Goal: Task Accomplishment & Management: Manage account settings

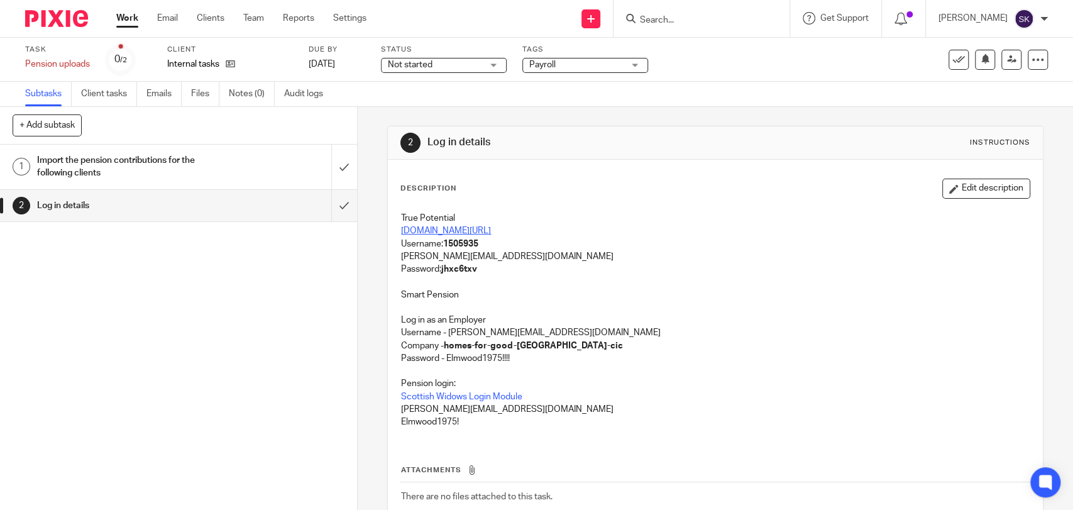
click at [464, 229] on link "[DOMAIN_NAME][URL]" at bounding box center [446, 230] width 90 height 9
click at [456, 242] on strong "1505935" at bounding box center [460, 243] width 35 height 9
click at [468, 243] on strong "1505935" at bounding box center [460, 243] width 35 height 9
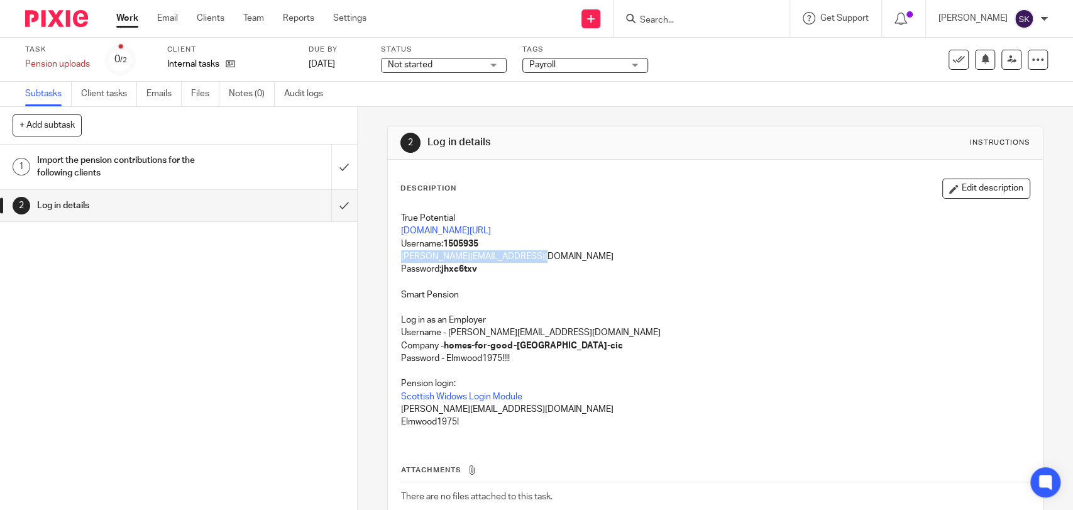
drag, startPoint x: 533, startPoint y: 260, endPoint x: 388, endPoint y: 256, distance: 144.6
click at [388, 256] on div "Description Edit description True Potential ae.tpinvestor.com/Login.aspx?Return…" at bounding box center [715, 366] width 654 height 412
copy p "olivia@arranaccountants.co.uk"
click at [464, 268] on strong "jhxc6txv" at bounding box center [459, 269] width 36 height 9
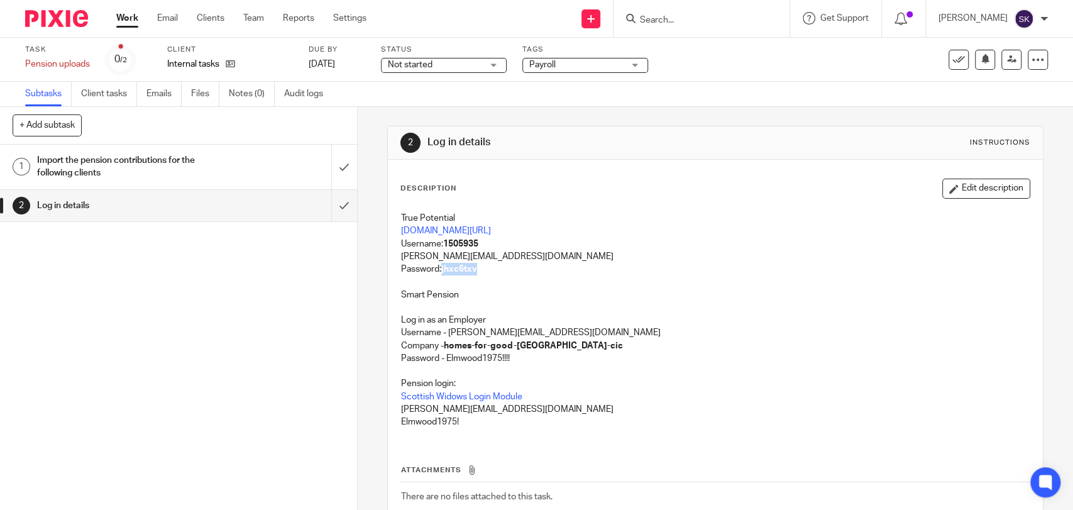
copy strong "jhxc6txv"
drag, startPoint x: 497, startPoint y: 255, endPoint x: 392, endPoint y: 253, distance: 105.0
click at [395, 253] on div "True Potential ae.tpinvestor.com/Login.aspx?ReturnUrl=%2fLogin Username: 150593…" at bounding box center [715, 322] width 640 height 233
copy p "olivia@arranaccountants.co.uk"
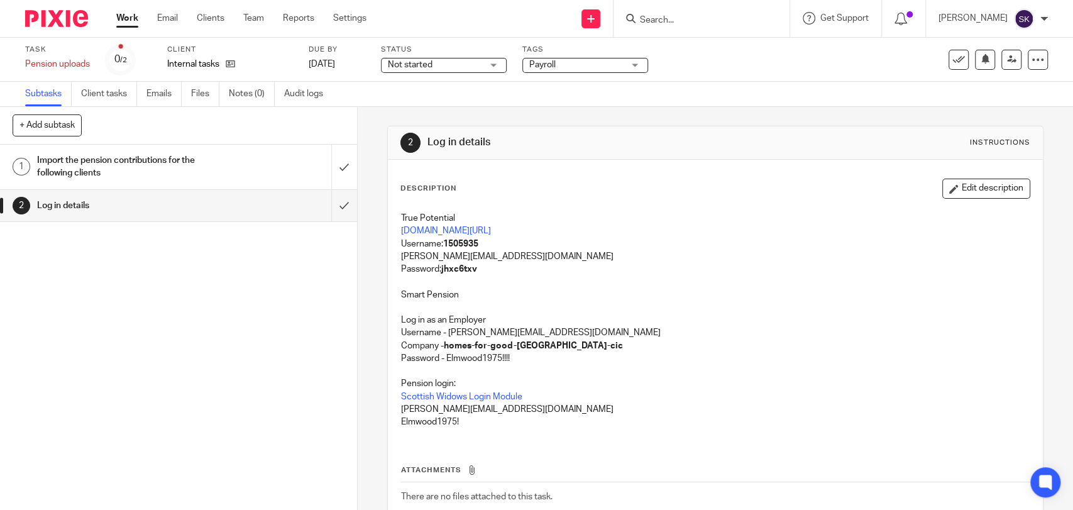
click at [455, 271] on strong "jhxc6txv" at bounding box center [459, 269] width 36 height 9
copy strong "jhxc6txv"
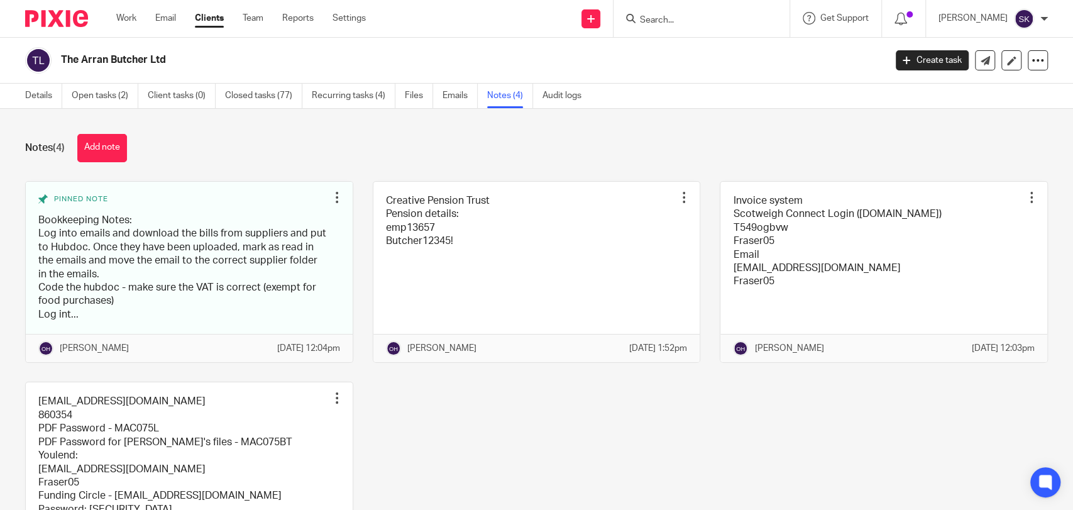
click at [700, 11] on form at bounding box center [706, 19] width 134 height 16
click at [703, 15] on input "Search" at bounding box center [695, 20] width 113 height 11
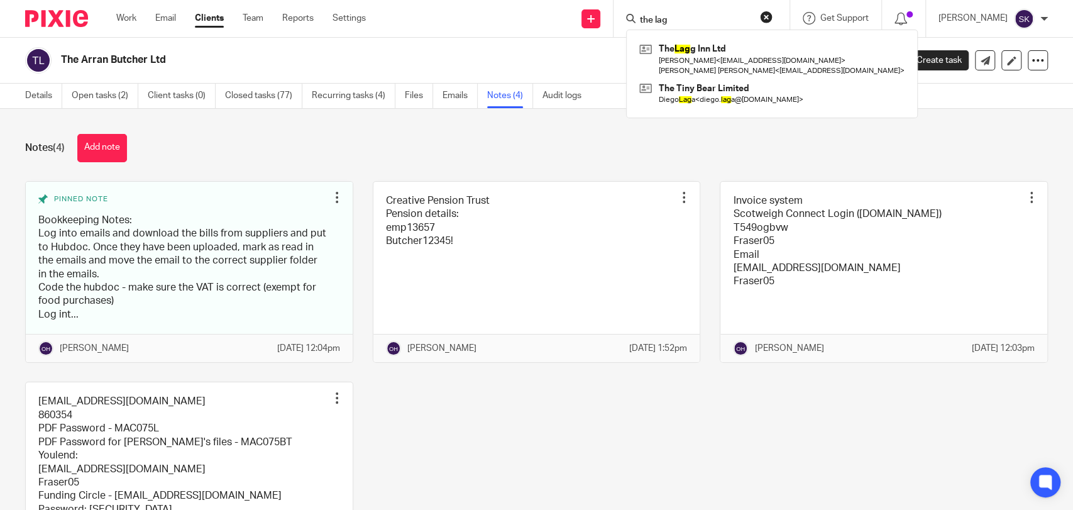
type input "the lag"
click at [708, 38] on div "The Lag g Inn Ltd Lee Hobson < hobboson@gmail.com > Juliette Leonora Roden < ro…" at bounding box center [772, 74] width 292 height 89
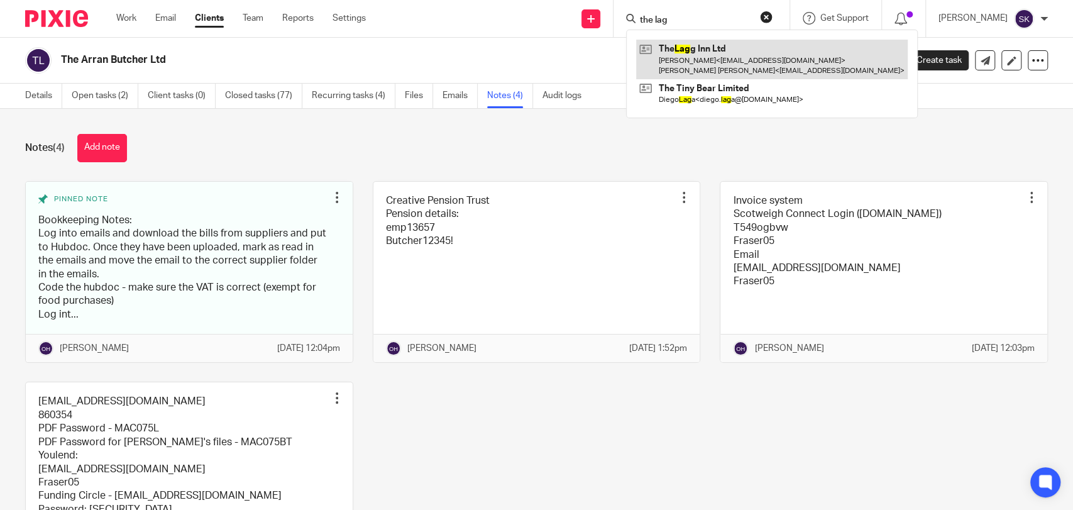
click at [713, 50] on link at bounding box center [772, 59] width 272 height 39
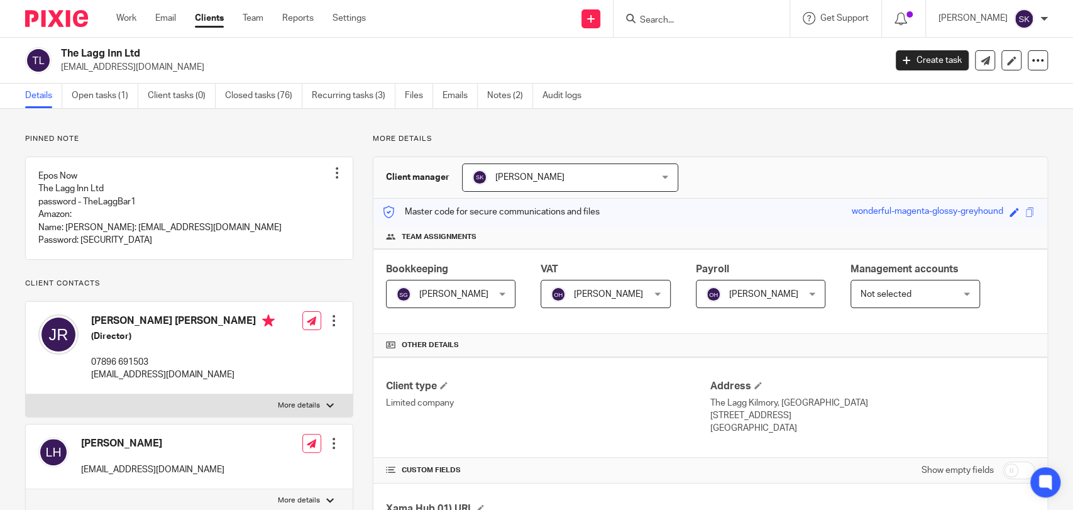
click at [702, 11] on form at bounding box center [706, 19] width 134 height 16
click at [688, 25] on input "Search" at bounding box center [695, 20] width 113 height 11
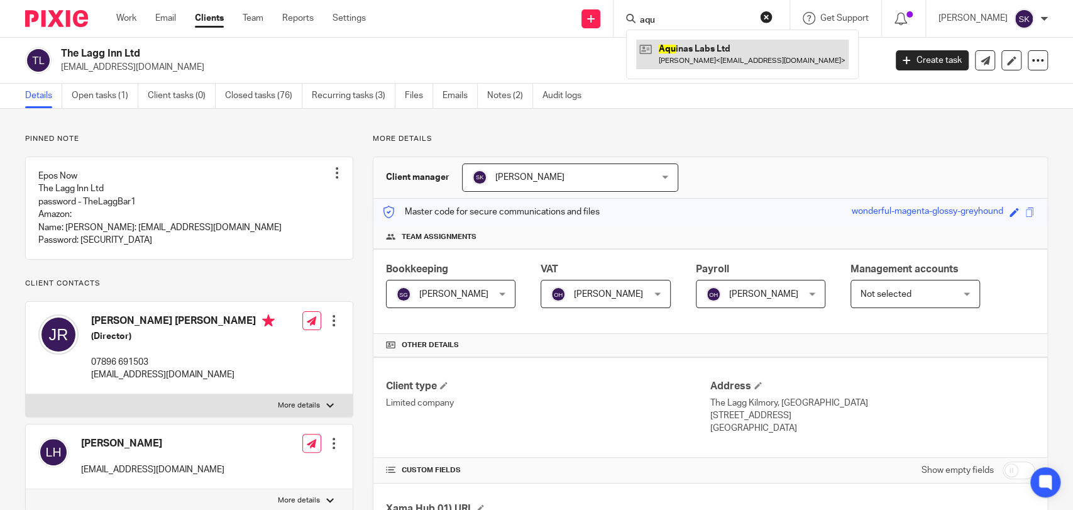
type input "aqu"
click at [694, 53] on link at bounding box center [742, 54] width 212 height 29
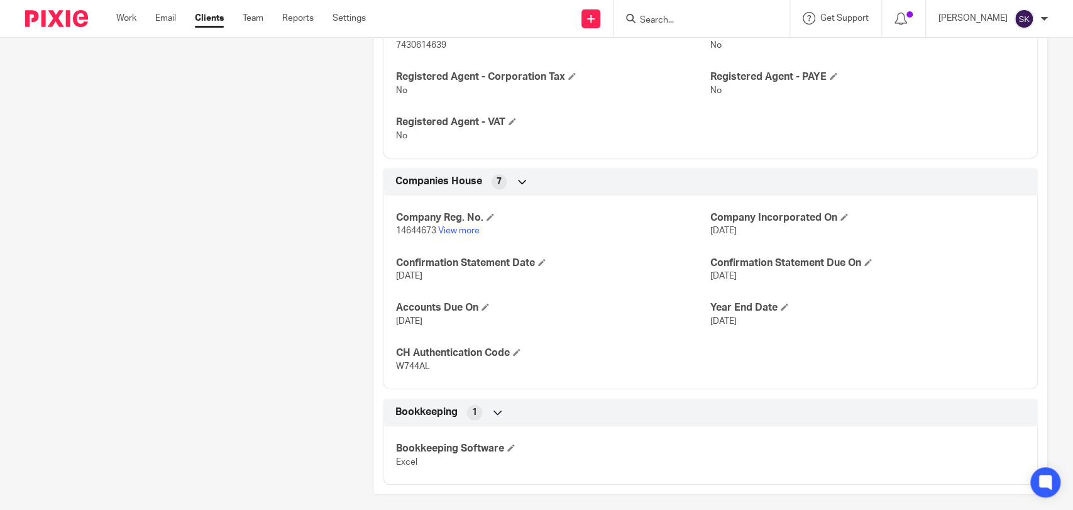
scroll to position [583, 0]
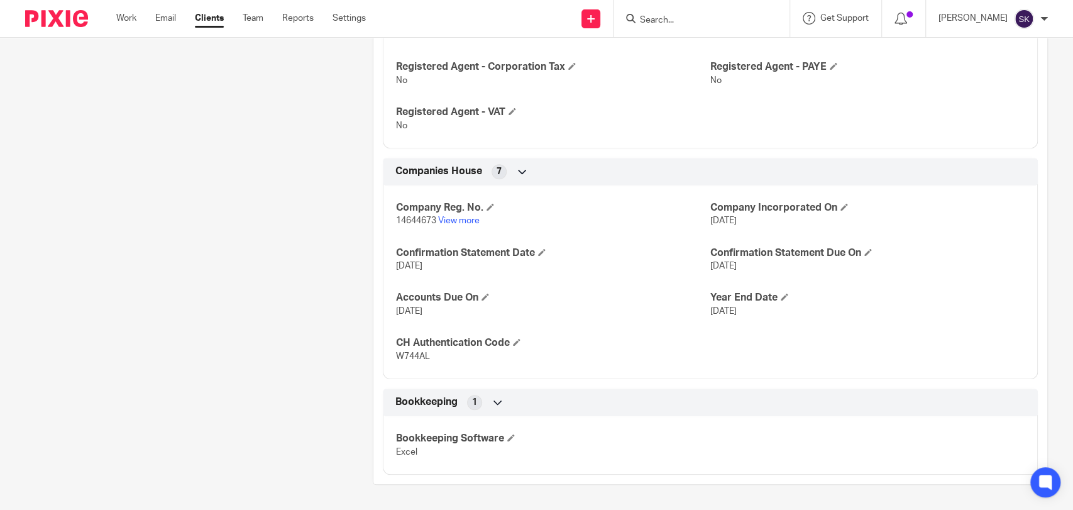
click at [162, 157] on div "Client contacts Kevin Glasgow kag52@cam.ac.uk Edit contact Create client from c…" at bounding box center [180, 23] width 348 height 923
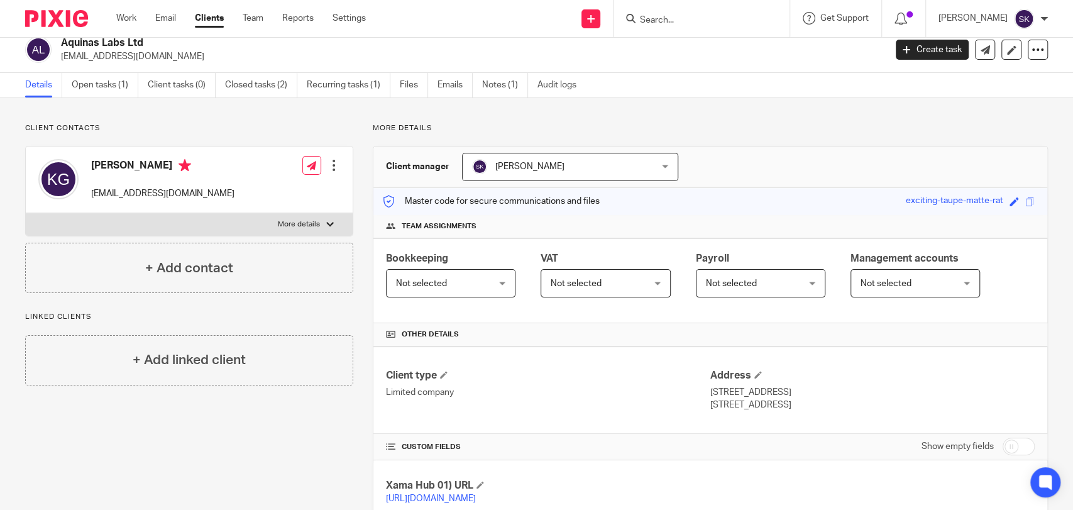
scroll to position [0, 0]
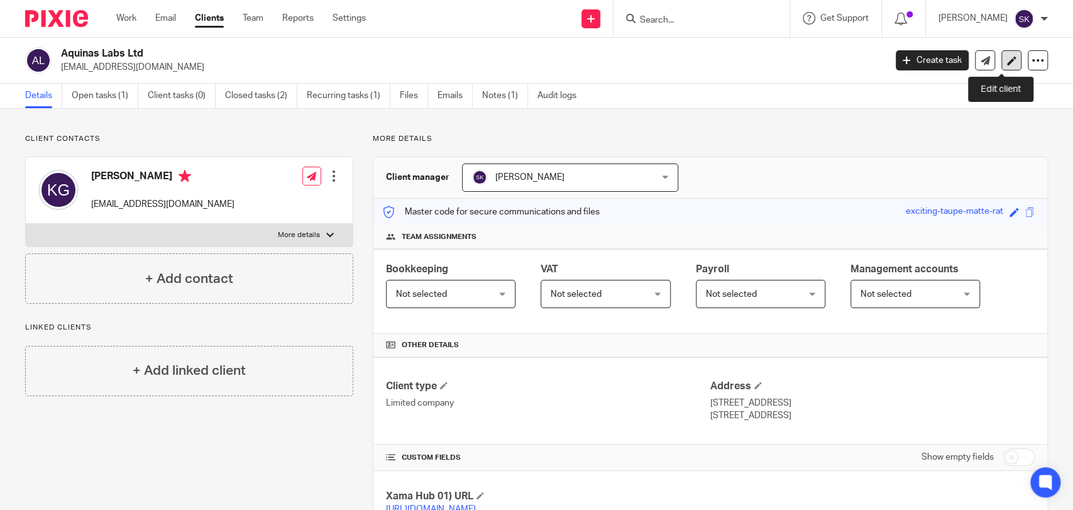
click at [1001, 67] on link at bounding box center [1011, 60] width 20 height 20
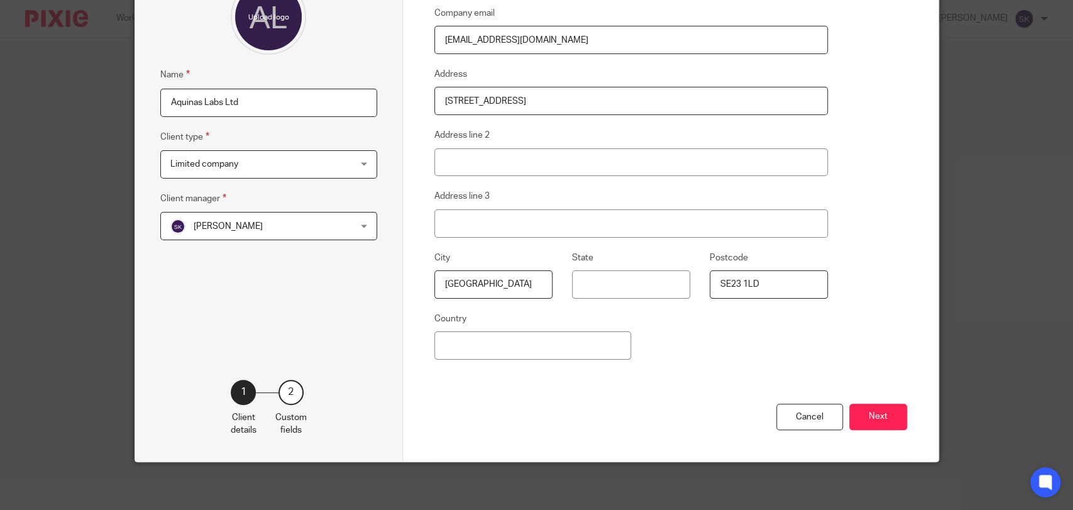
scroll to position [139, 0]
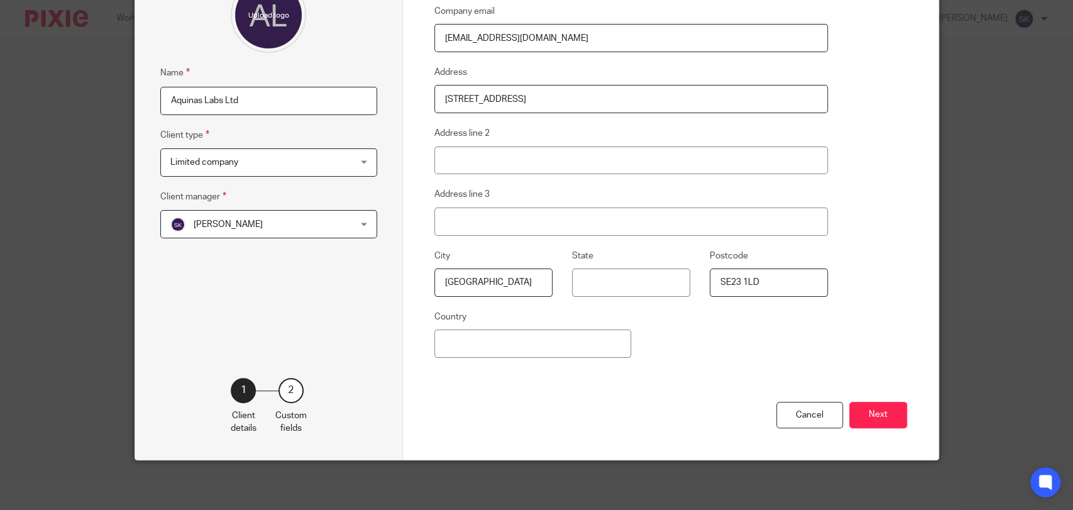
click at [855, 402] on div "Cancel Next" at bounding box center [670, 431] width 473 height 58
click at [857, 407] on button "Next" at bounding box center [878, 415] width 58 height 27
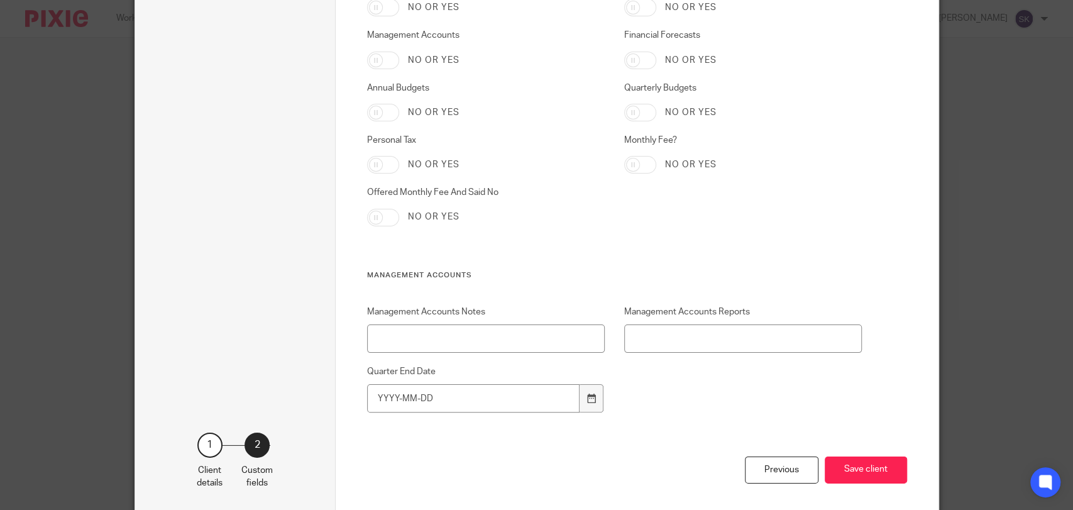
scroll to position [2482, 0]
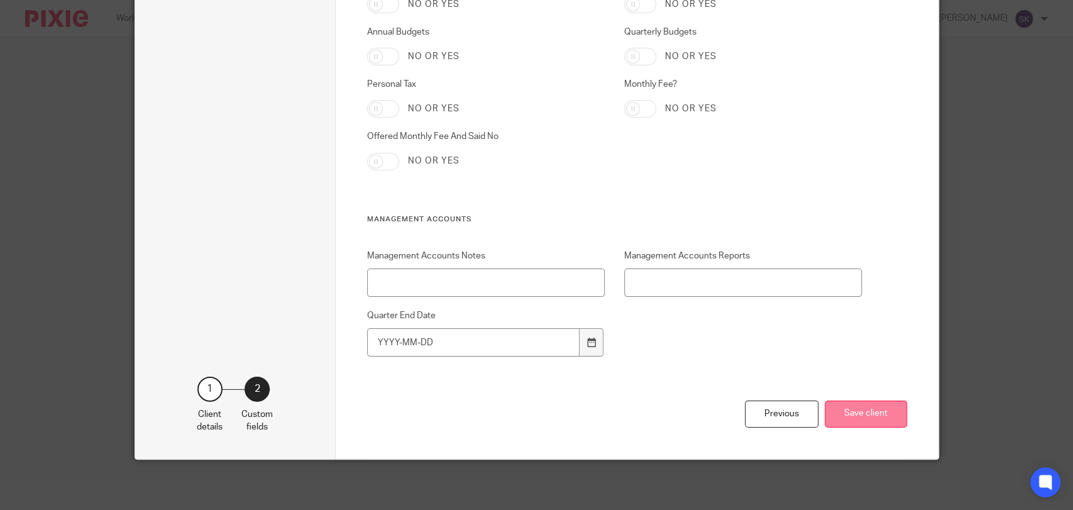
click at [882, 405] on button "Save client" at bounding box center [866, 413] width 82 height 27
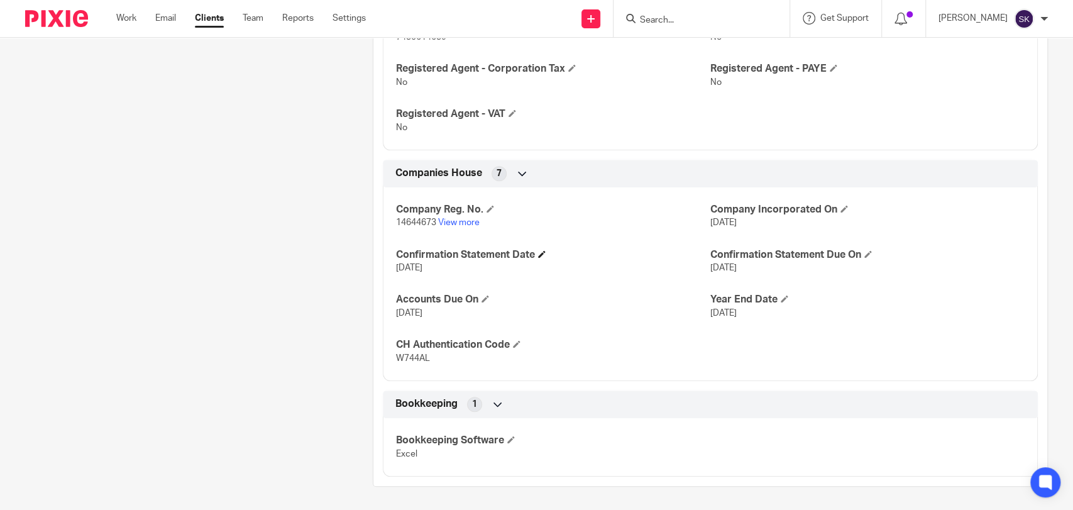
scroll to position [583, 0]
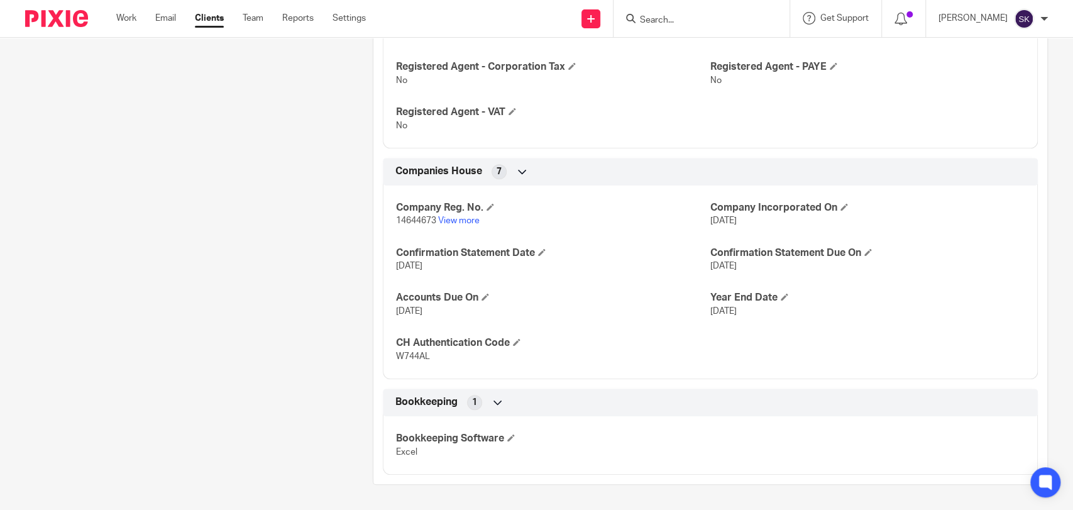
click at [410, 222] on span "14644673" at bounding box center [416, 220] width 40 height 9
copy p "14644673"
